Goal: Task Accomplishment & Management: Use online tool/utility

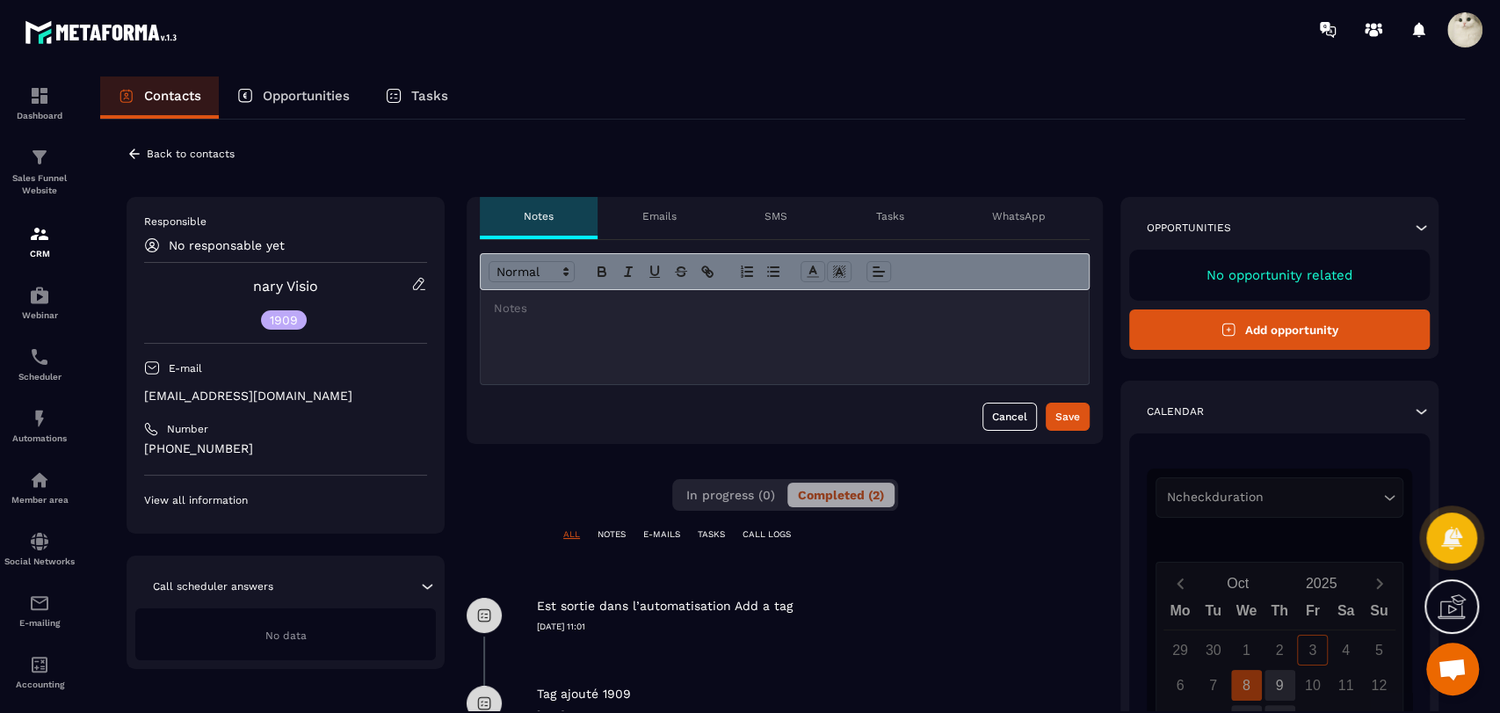
click at [141, 158] on div "Back to contacts" at bounding box center [181, 154] width 108 height 16
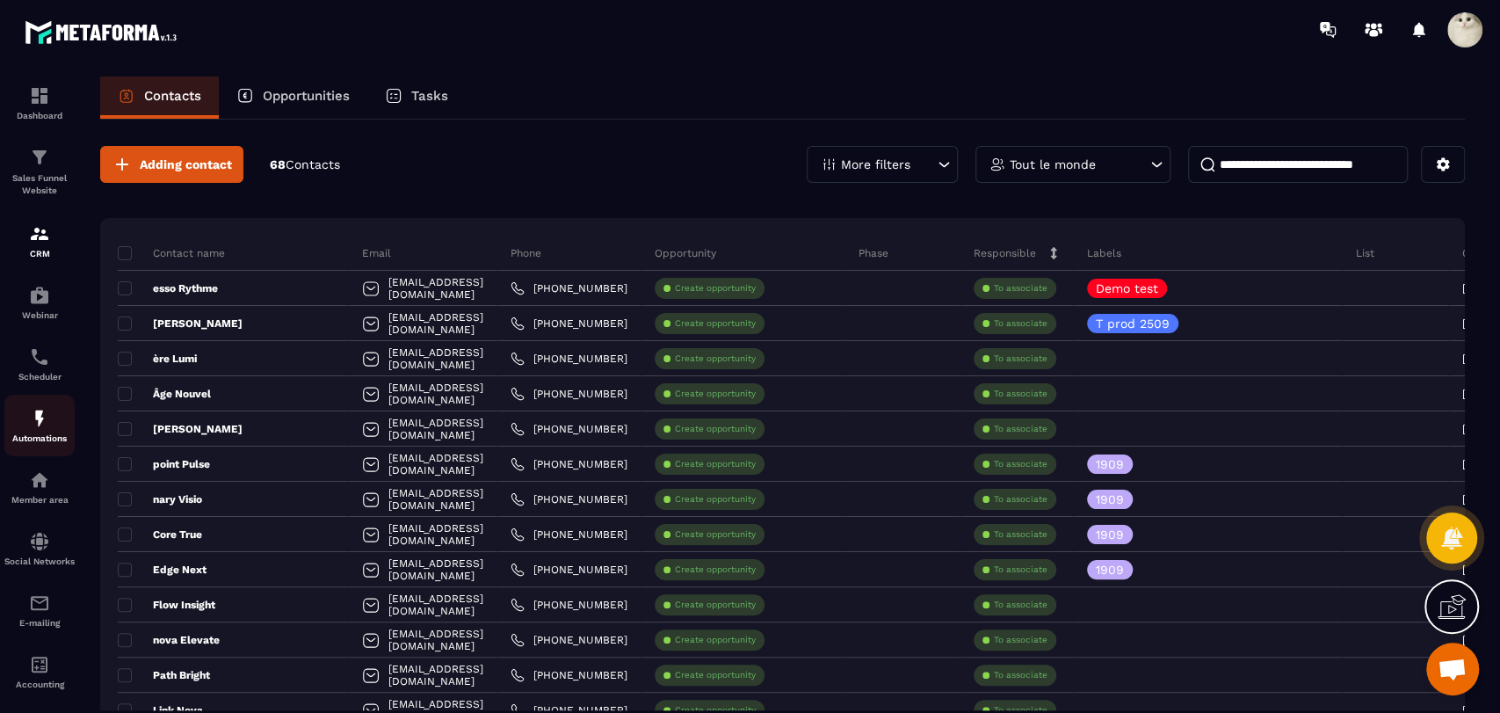
click at [39, 429] on img at bounding box center [39, 418] width 21 height 21
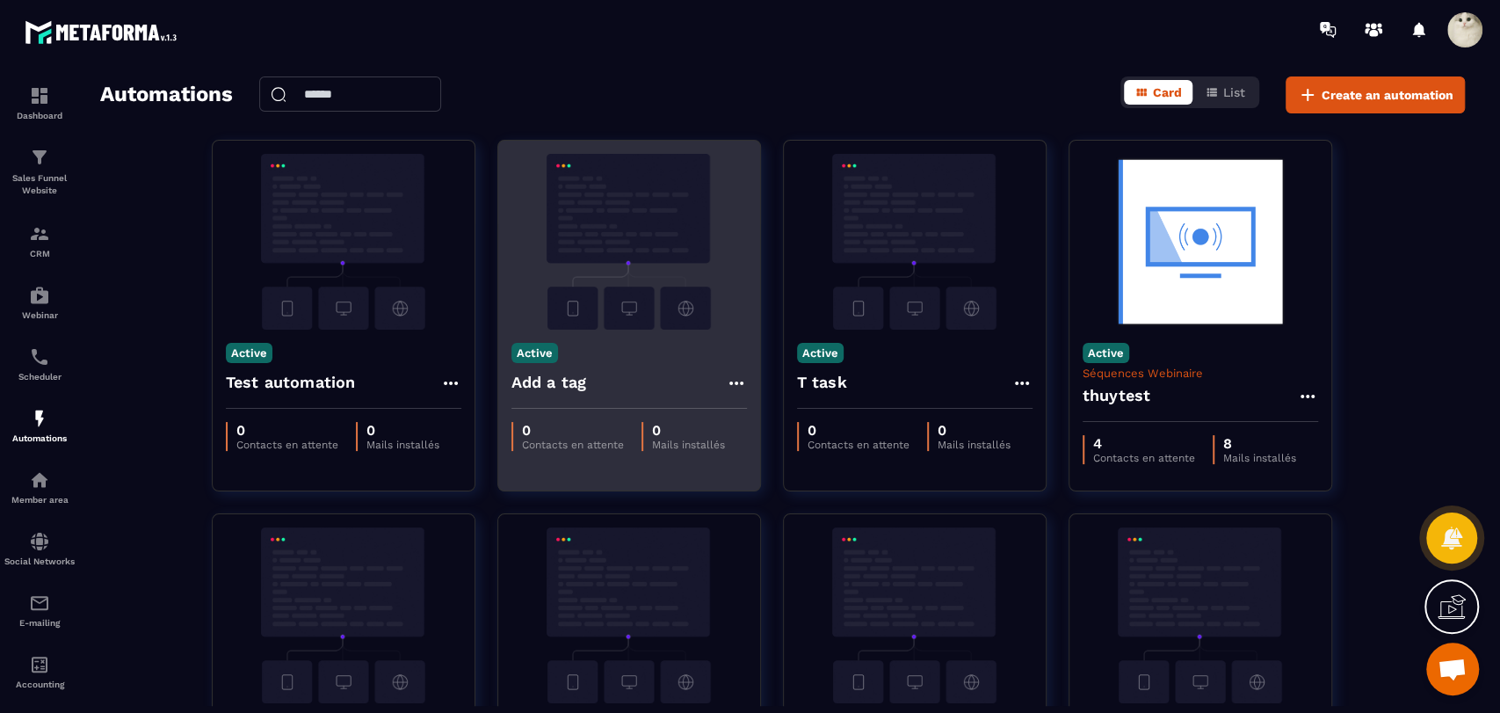
click at [733, 380] on icon at bounding box center [736, 383] width 21 height 21
click at [749, 424] on icon at bounding box center [751, 423] width 16 height 16
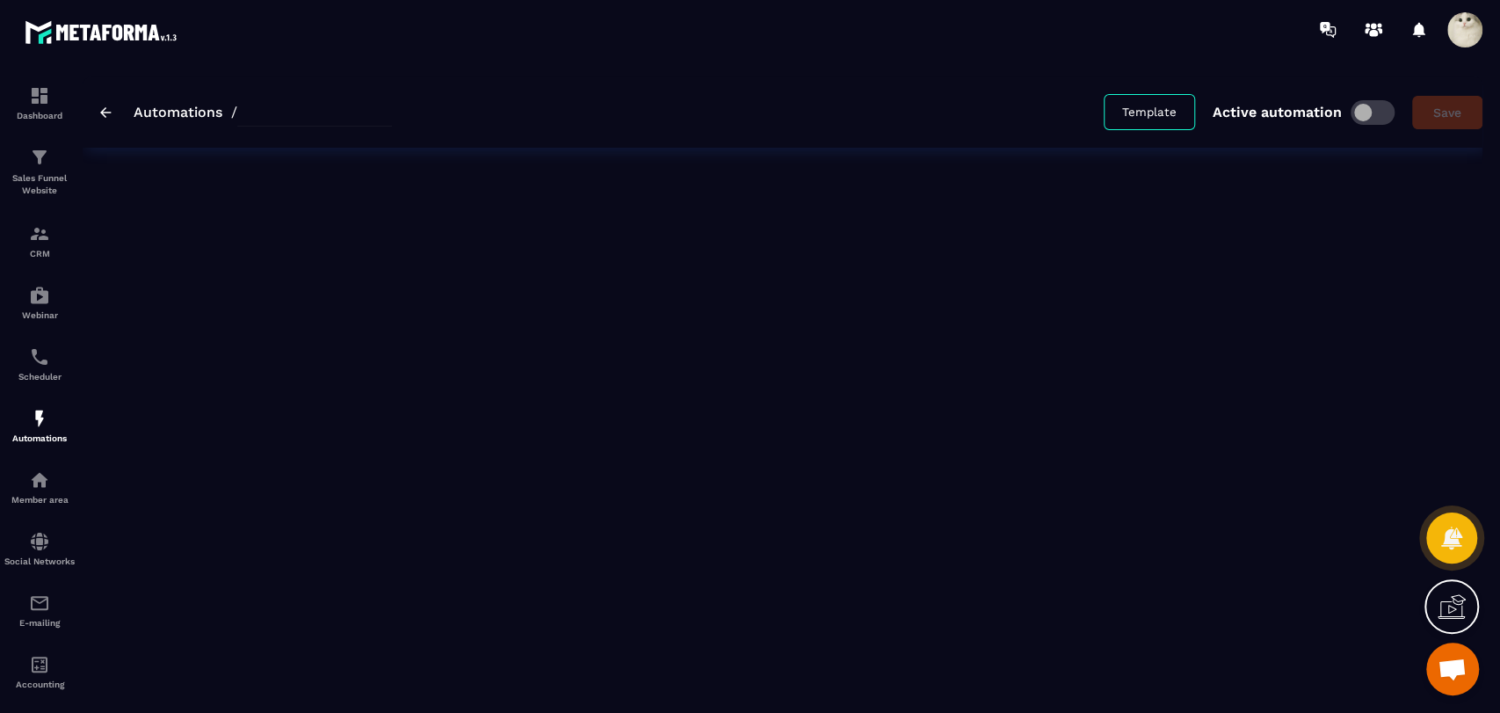
type input "*********"
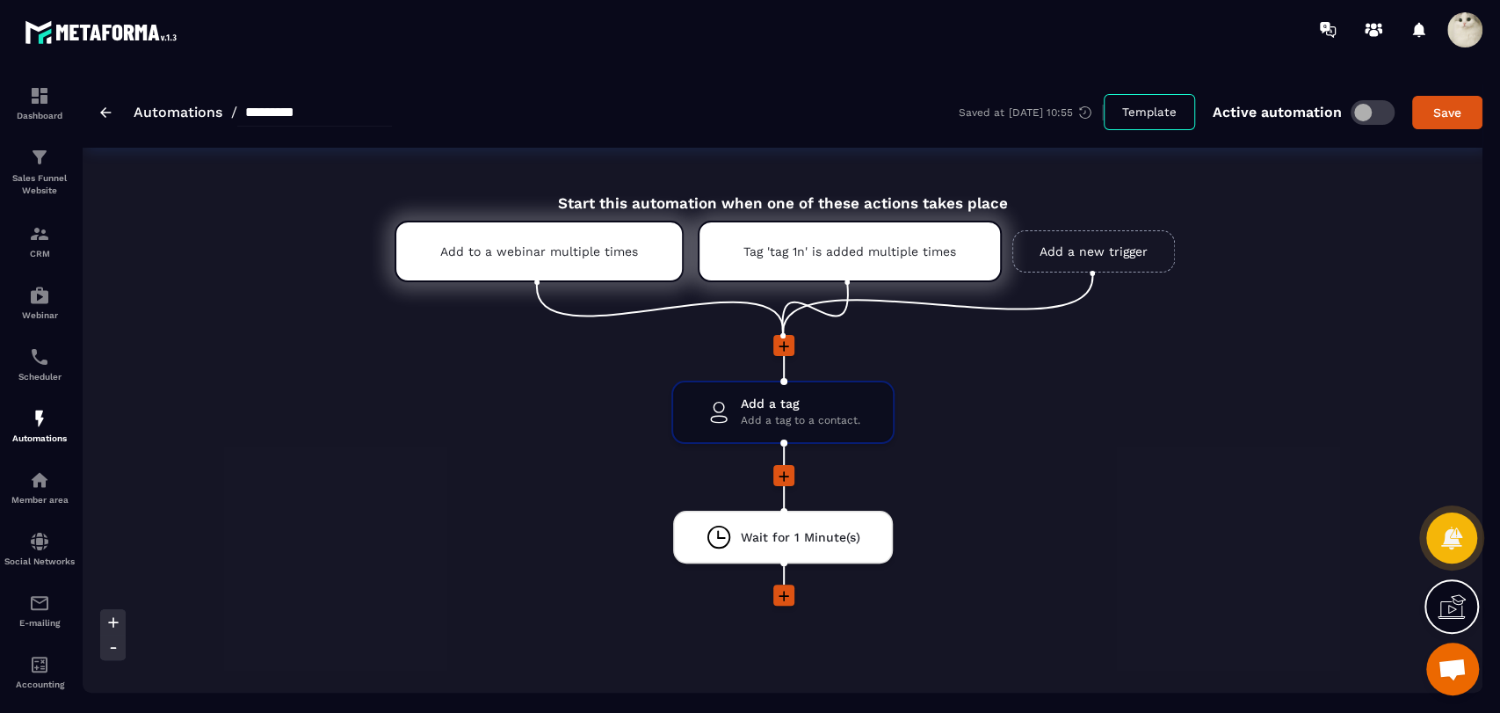
click at [780, 347] on icon at bounding box center [784, 346] width 11 height 11
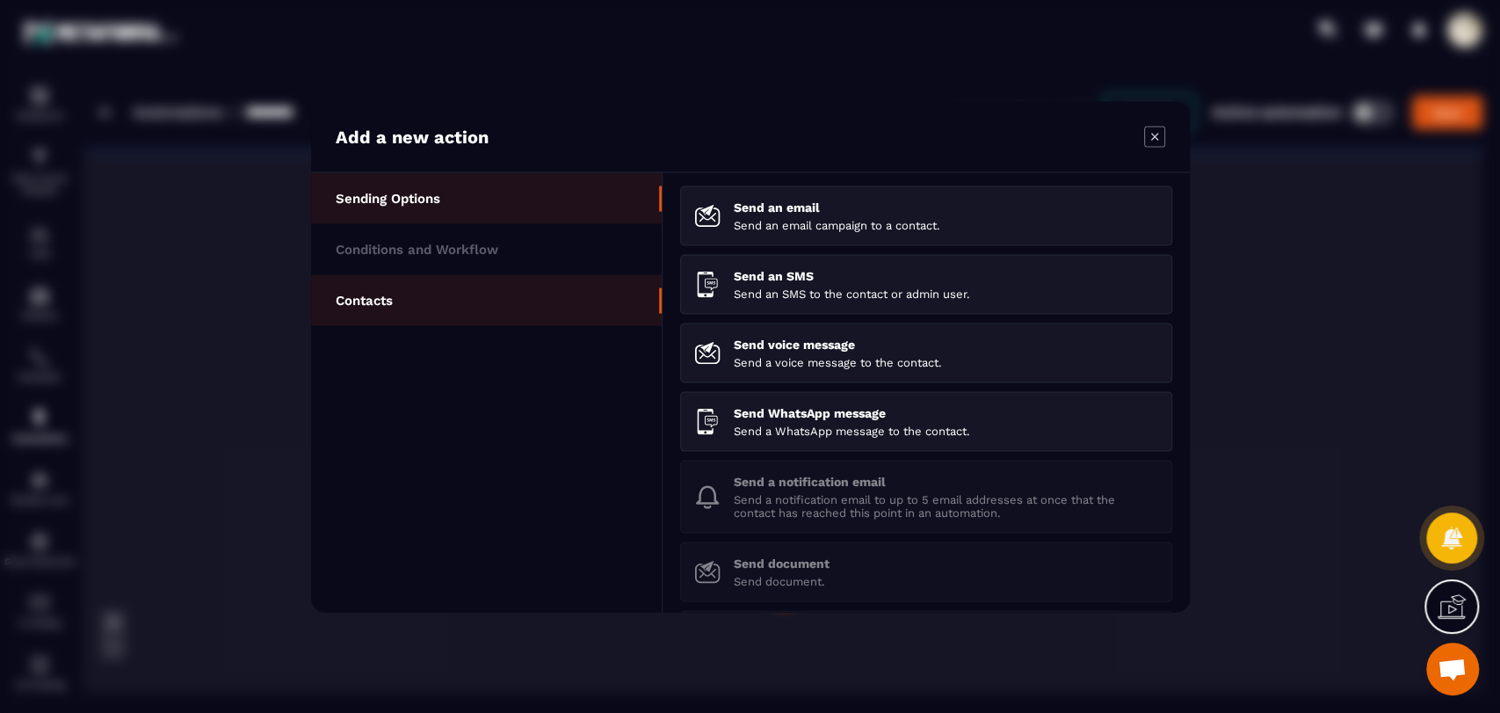
click at [418, 290] on li "Contacts" at bounding box center [486, 299] width 351 height 51
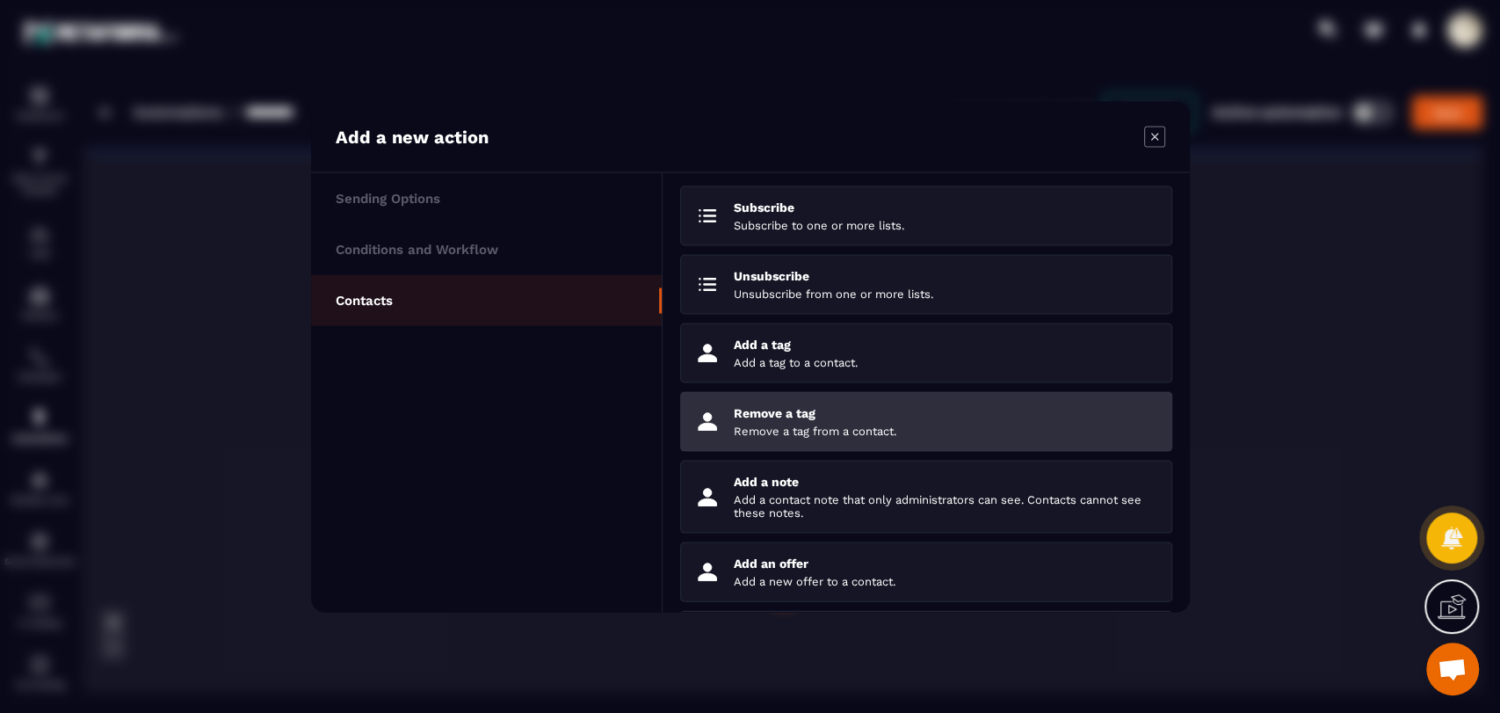
click at [833, 424] on div "Remove a tag Remove a tag from a contact." at bounding box center [946, 421] width 424 height 32
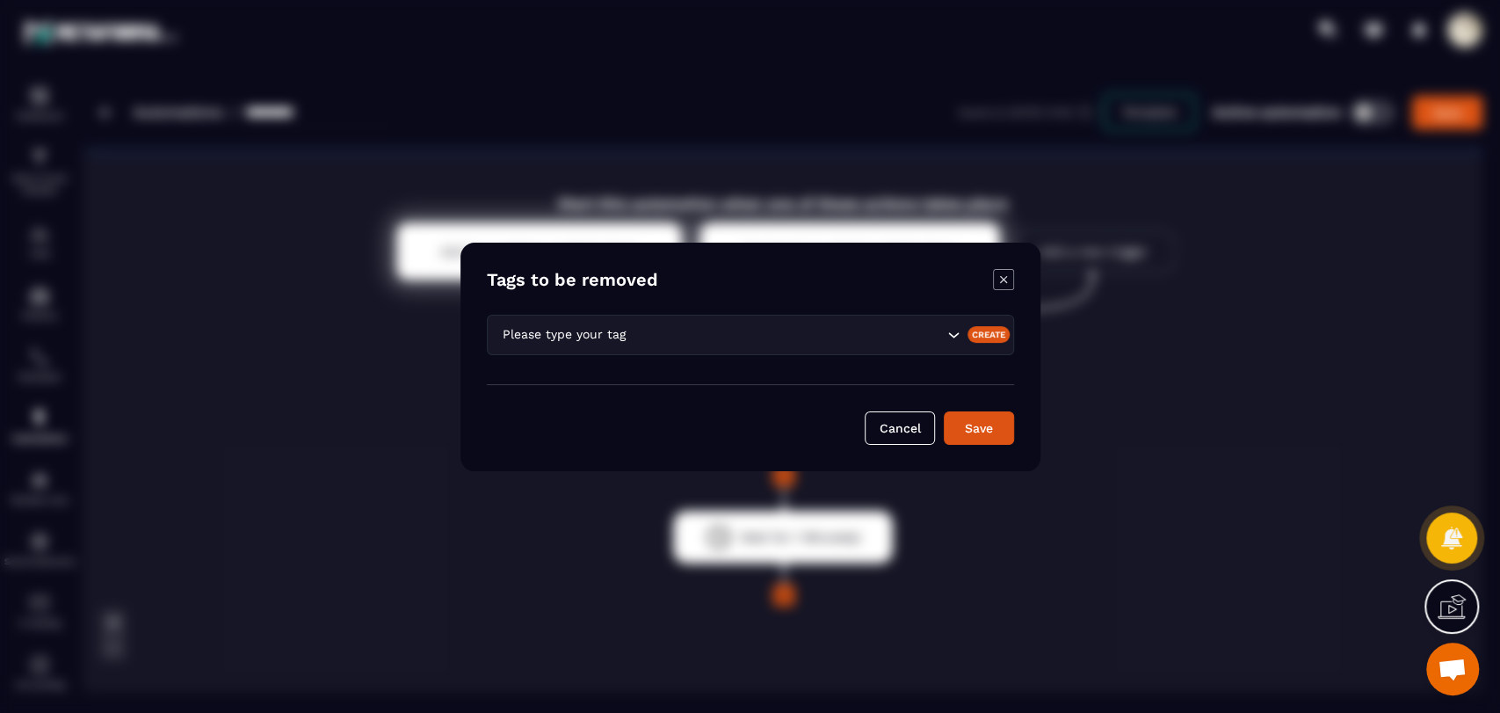
click at [787, 341] on input "Search for option" at bounding box center [786, 333] width 314 height 19
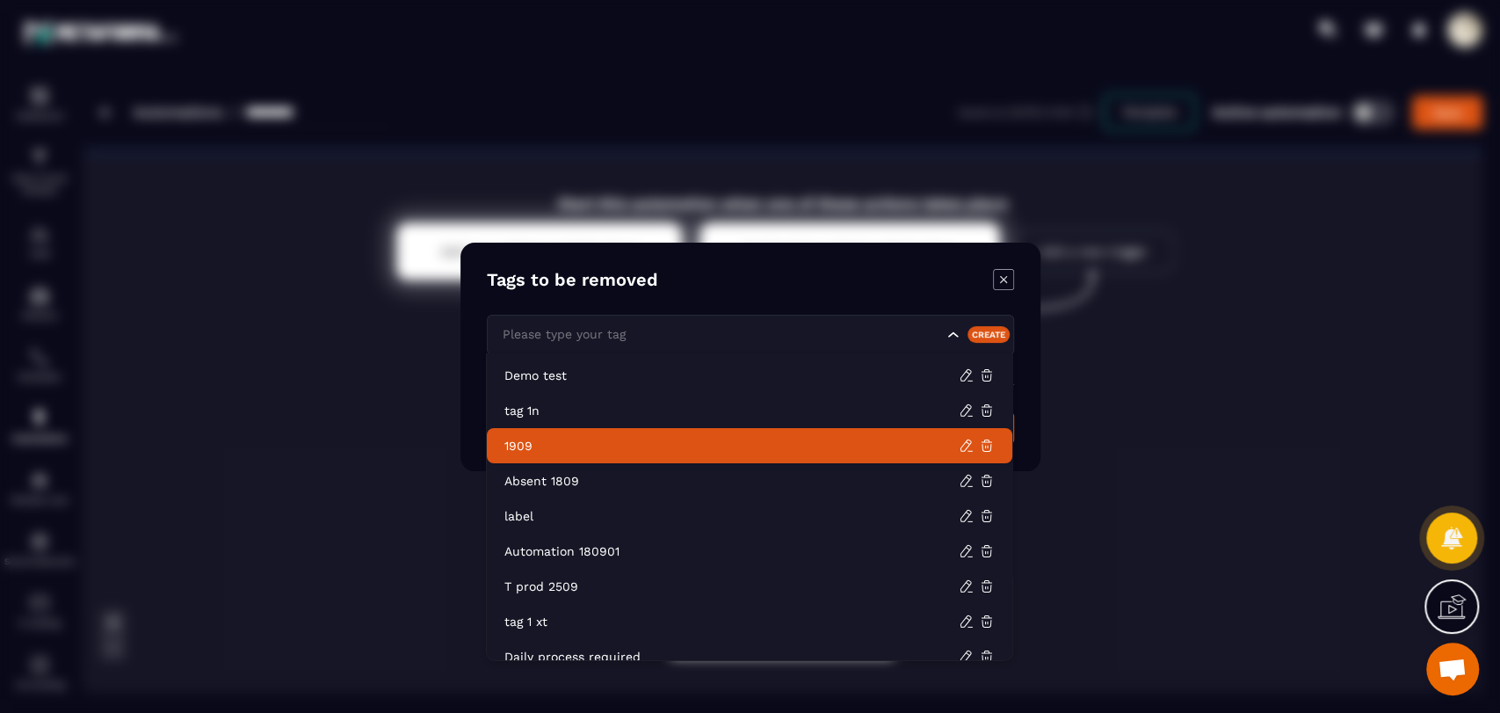
click at [729, 446] on p "1909" at bounding box center [731, 446] width 454 height 18
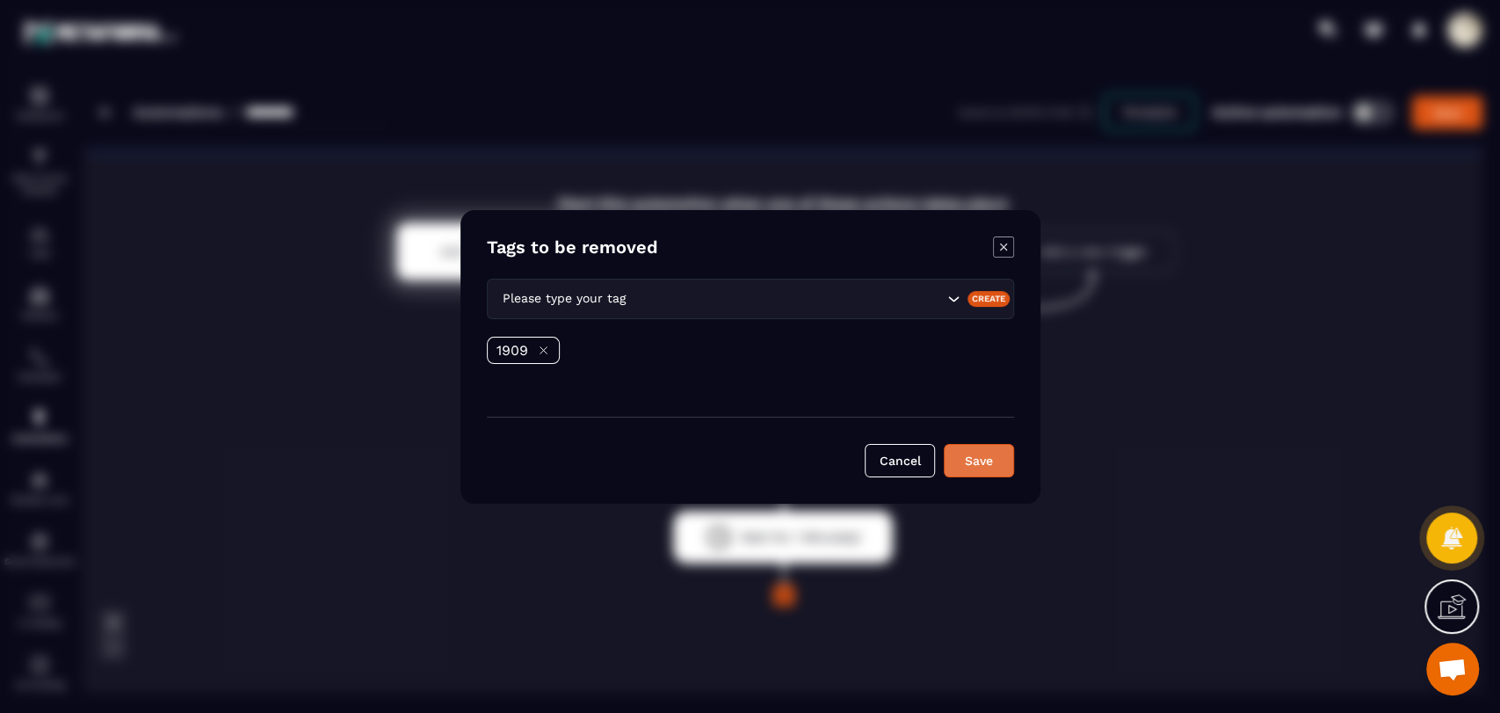
click at [976, 451] on button "Save" at bounding box center [979, 460] width 70 height 33
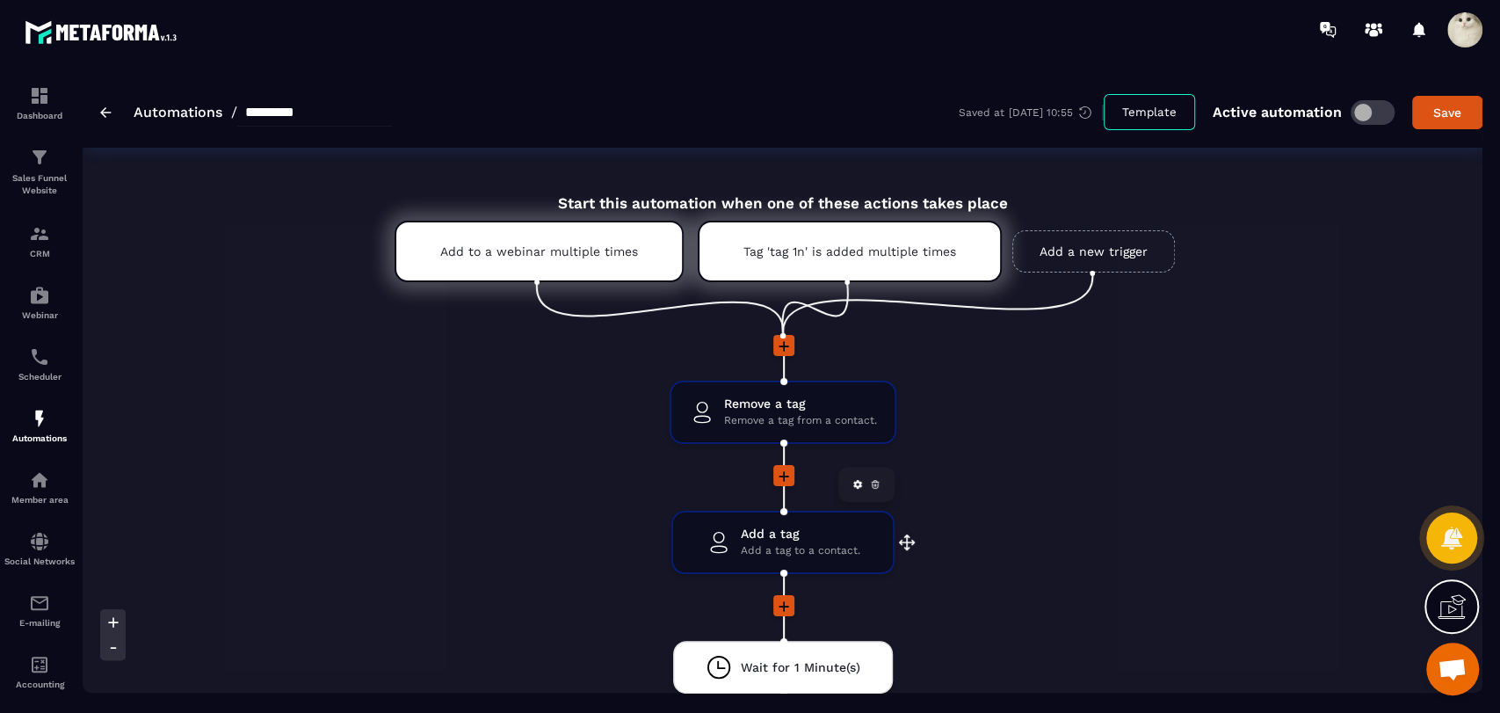
click at [870, 488] on icon at bounding box center [875, 484] width 11 height 11
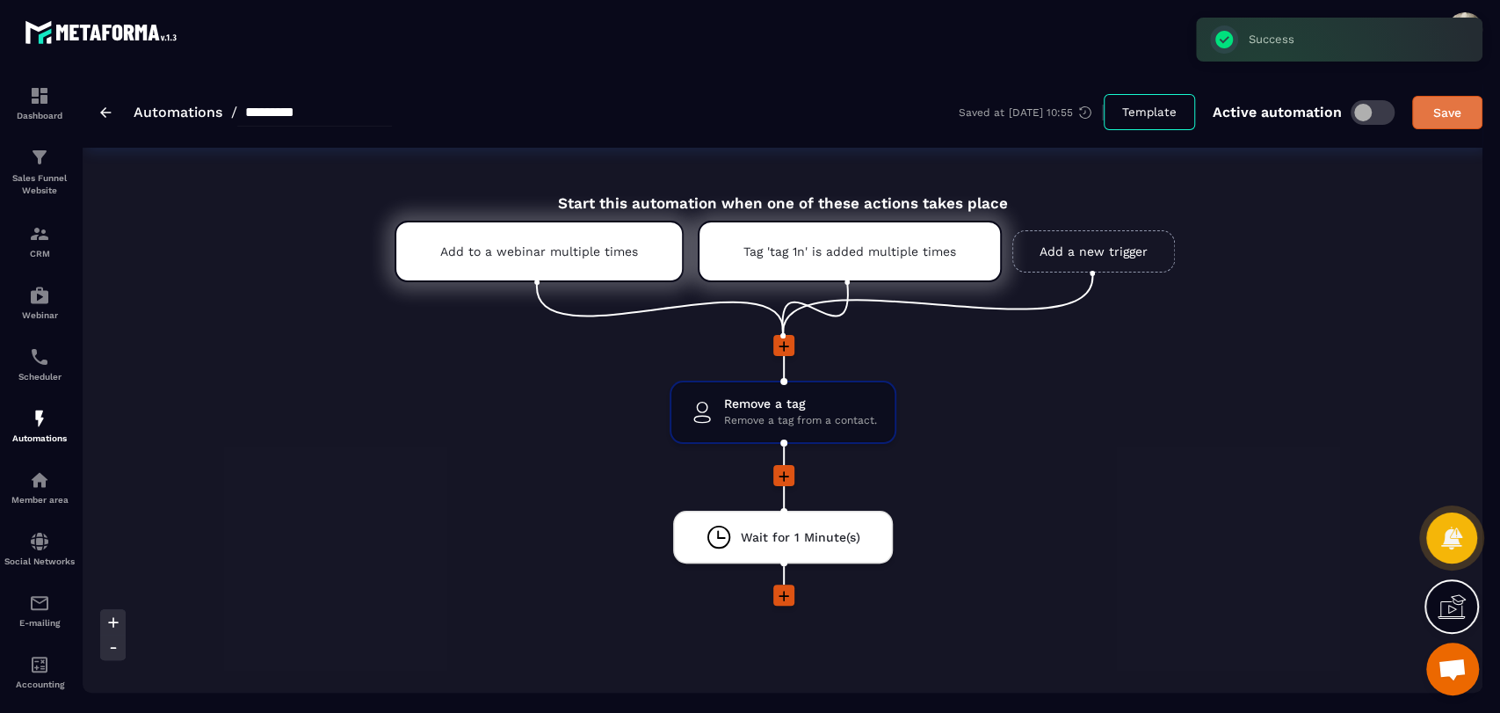
click at [1452, 104] on div "Save" at bounding box center [1447, 113] width 47 height 18
click at [42, 253] on p "CRM" at bounding box center [39, 254] width 70 height 10
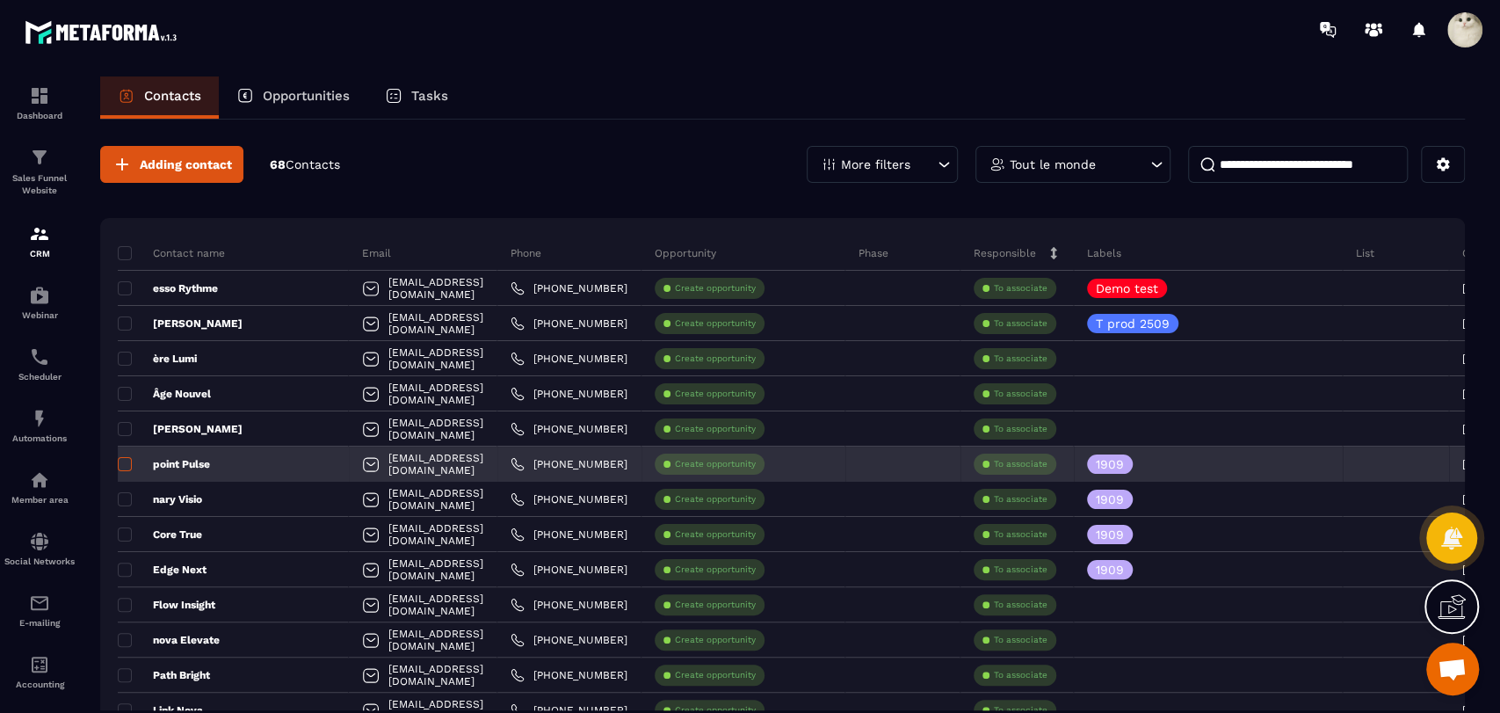
click at [120, 463] on span at bounding box center [125, 464] width 14 height 14
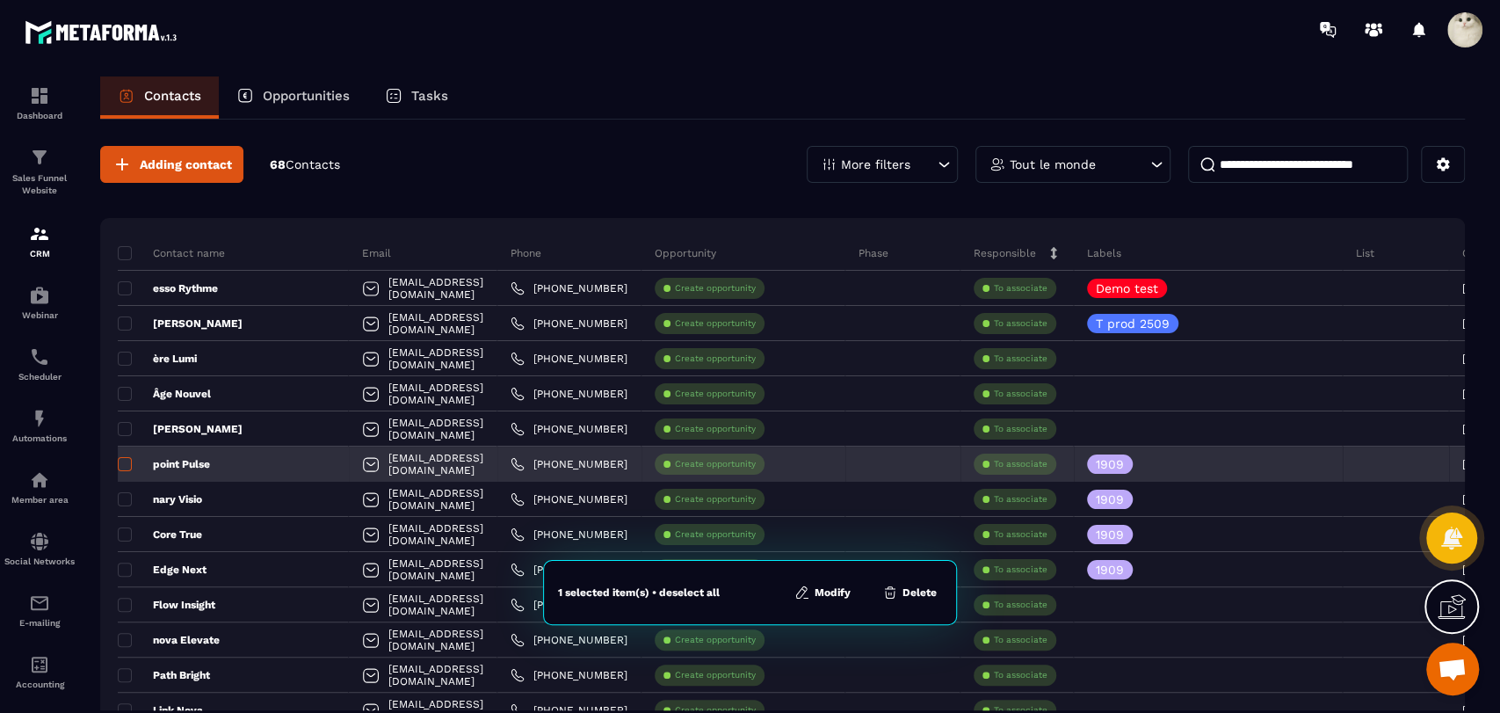
click at [126, 465] on span at bounding box center [125, 464] width 14 height 14
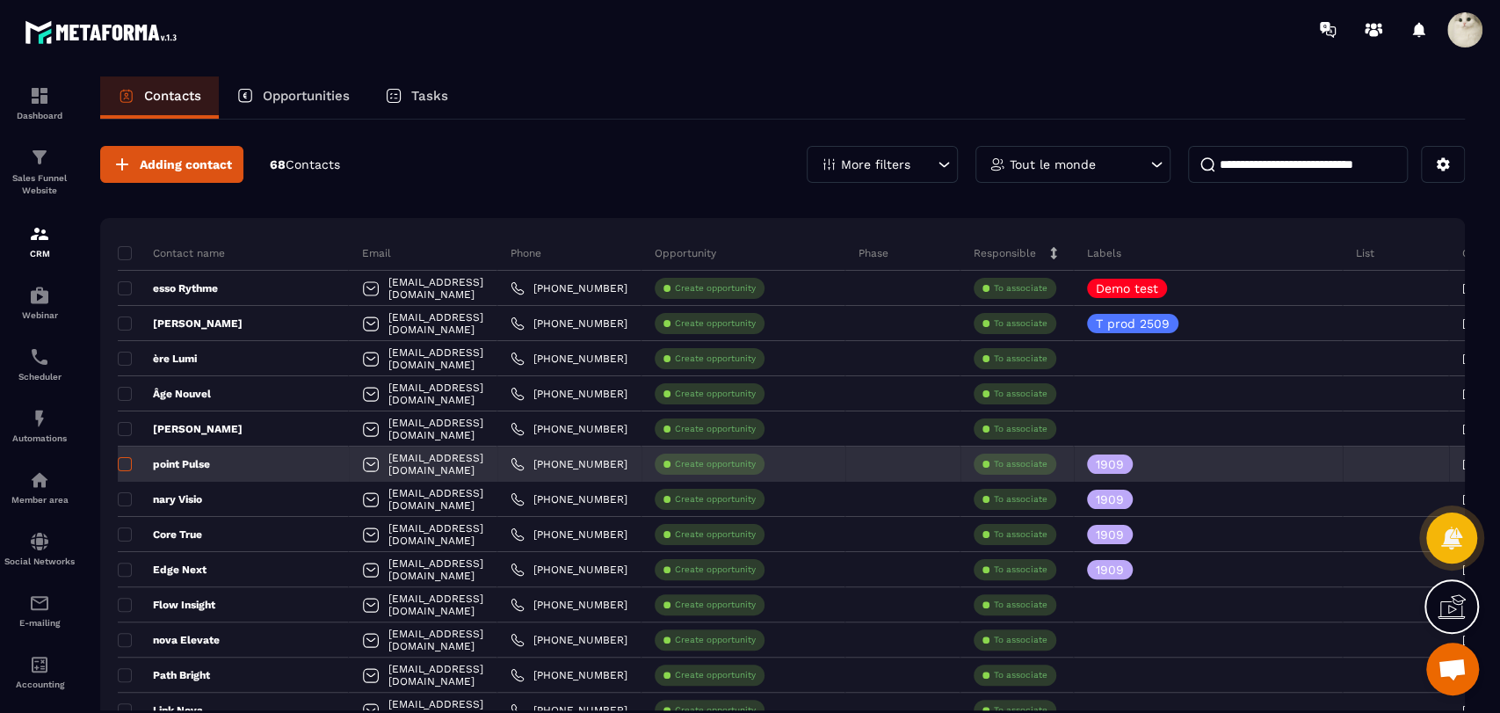
click at [126, 465] on span at bounding box center [125, 464] width 14 height 14
click at [122, 466] on span at bounding box center [125, 464] width 14 height 14
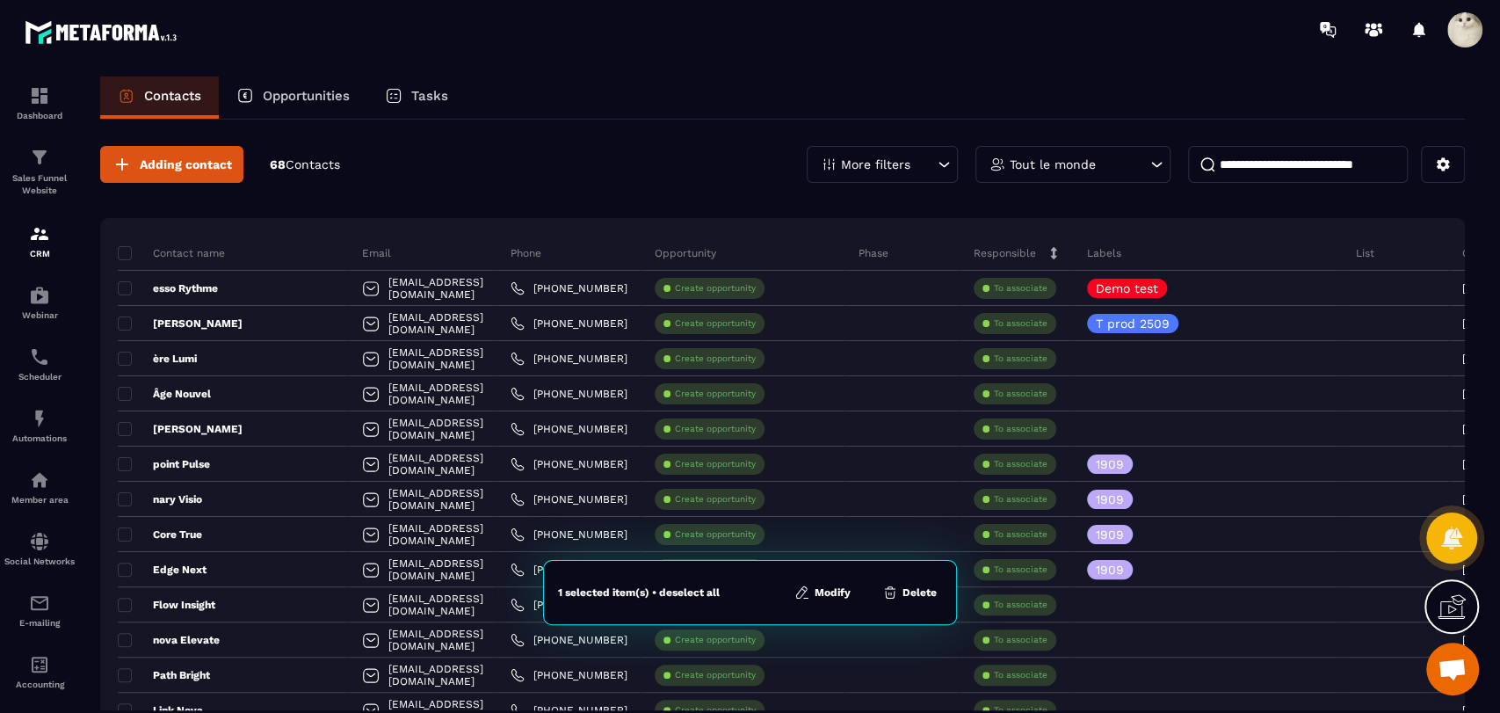
click at [824, 595] on button "Modify" at bounding box center [822, 593] width 67 height 18
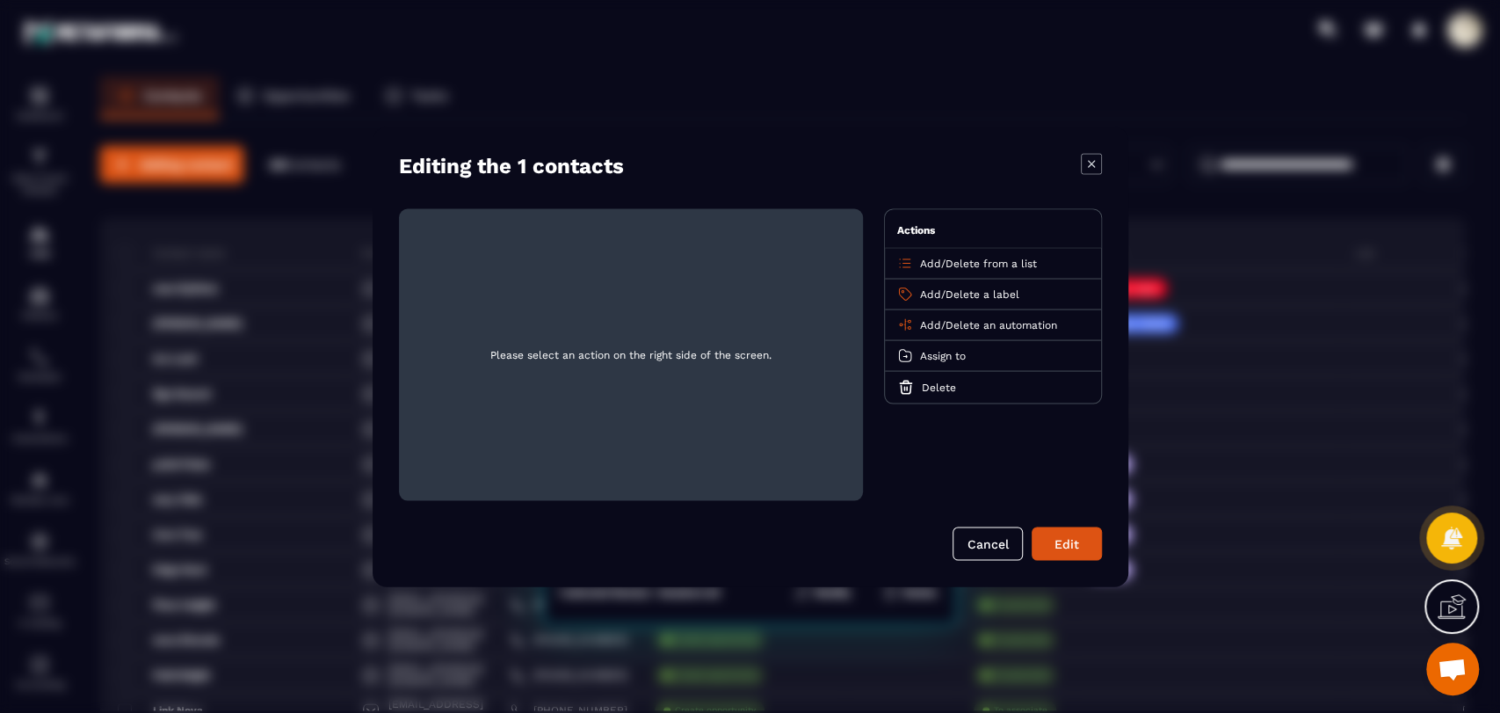
click at [933, 323] on span "Add" at bounding box center [930, 324] width 21 height 12
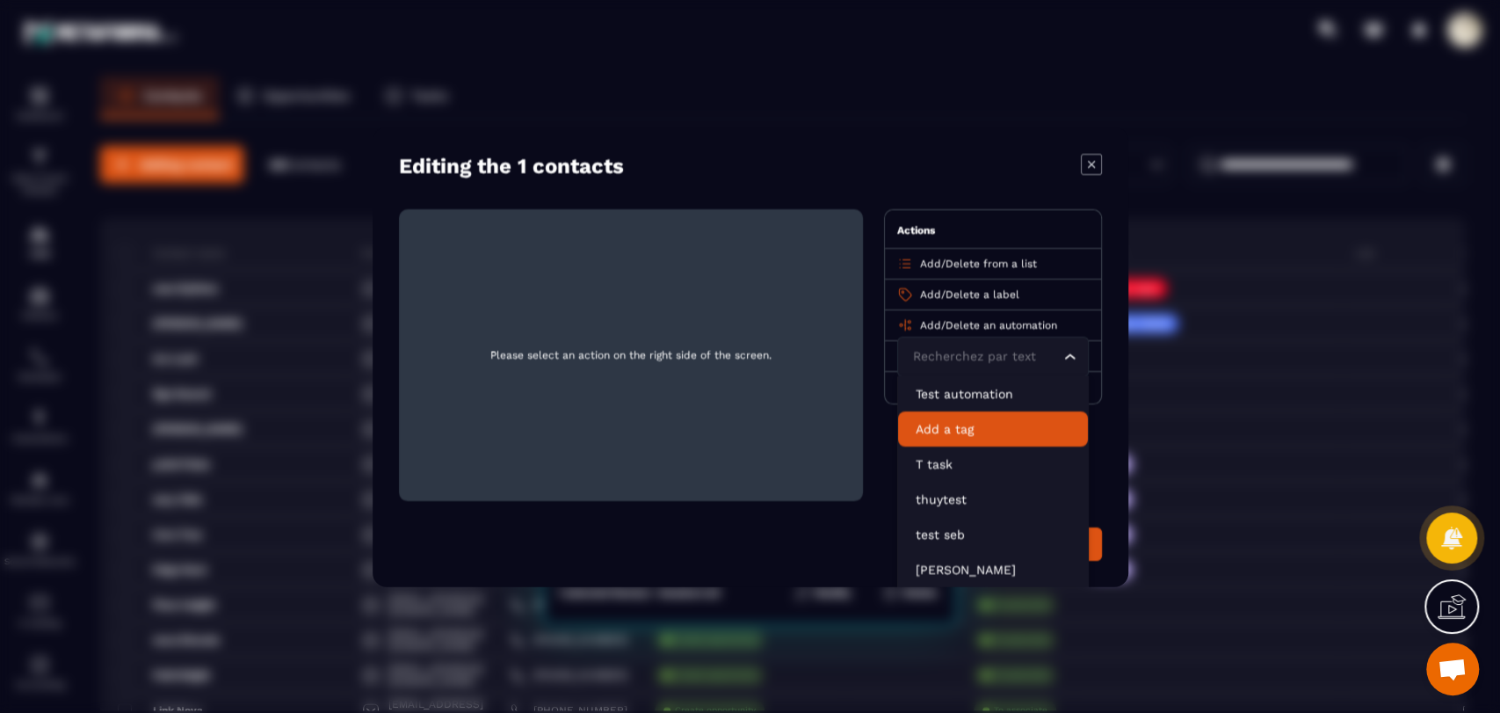
click at [975, 427] on p "Add a tag" at bounding box center [993, 428] width 155 height 18
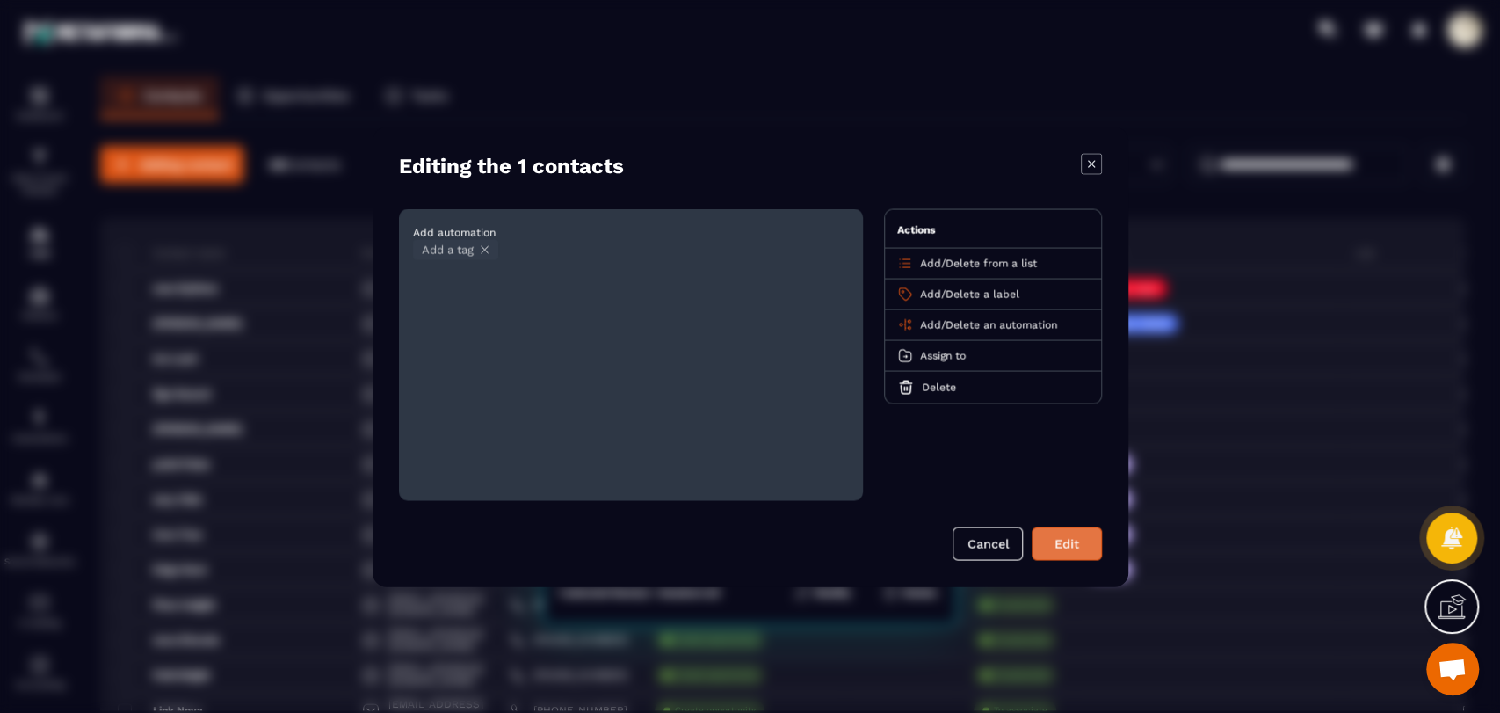
click at [1065, 543] on button "Edit" at bounding box center [1067, 542] width 70 height 33
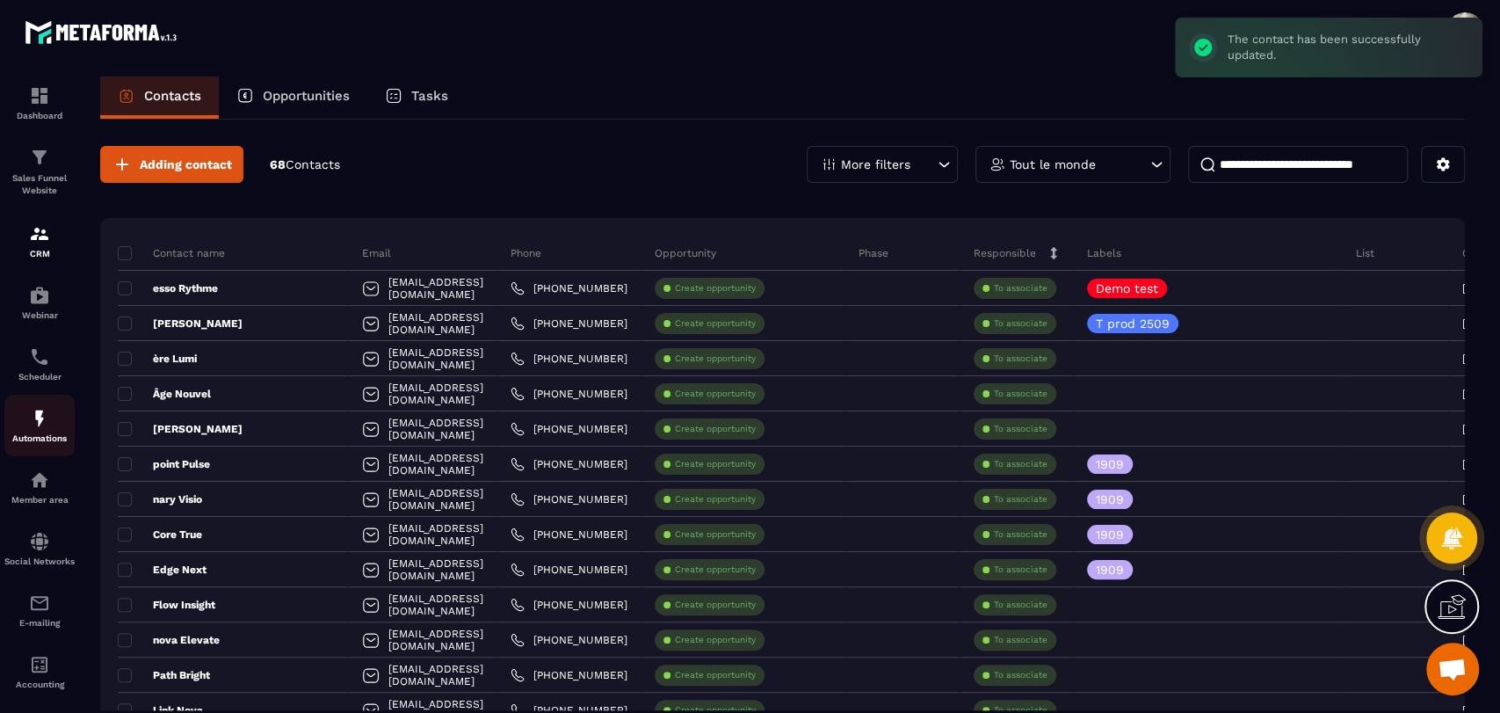
click at [25, 410] on div "Automations" at bounding box center [39, 425] width 70 height 35
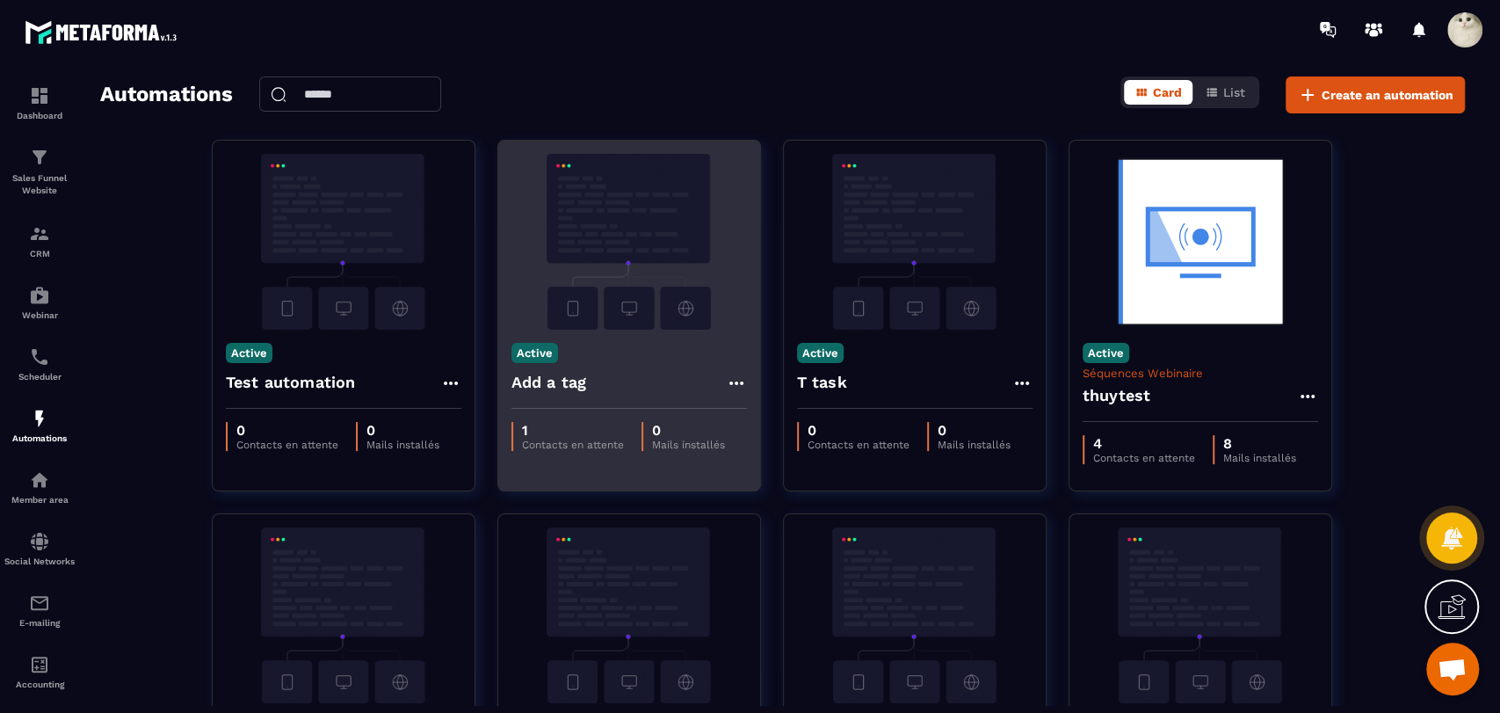
click at [738, 381] on icon at bounding box center [736, 383] width 21 height 21
click at [744, 413] on link "Edit" at bounding box center [778, 422] width 91 height 39
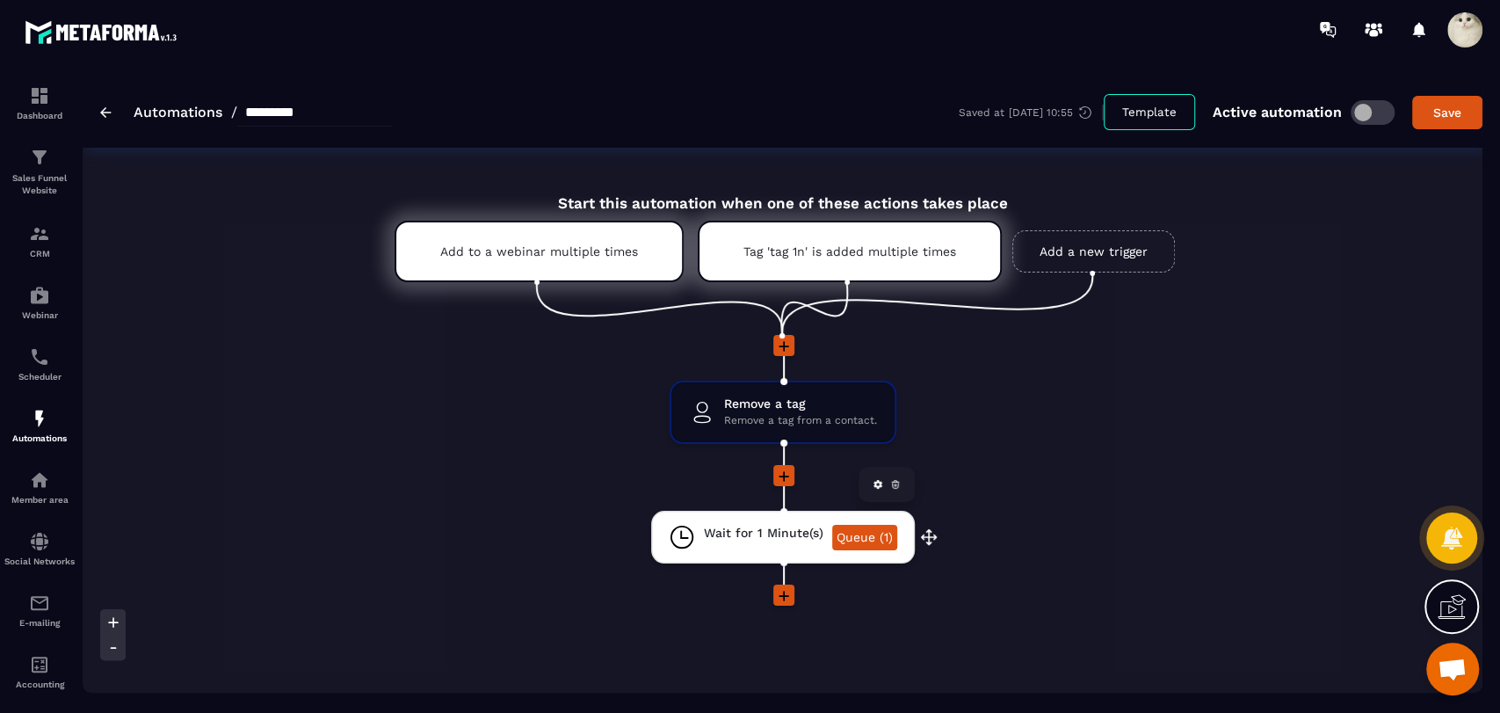
click at [852, 533] on link "Queue (1)" at bounding box center [864, 537] width 65 height 25
